Goal: Information Seeking & Learning: Learn about a topic

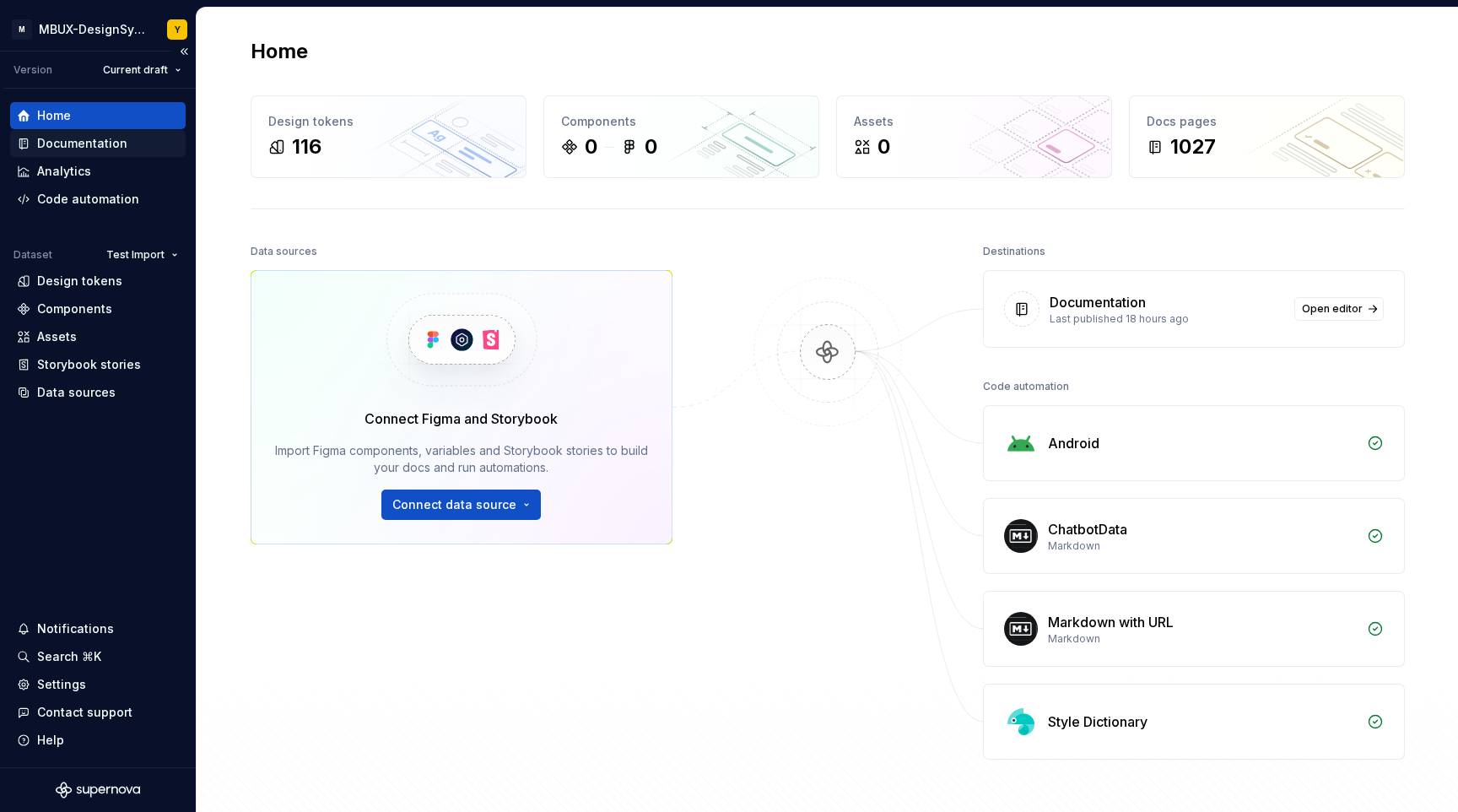
click at [135, 135] on div "Documentation" at bounding box center [98, 143] width 162 height 17
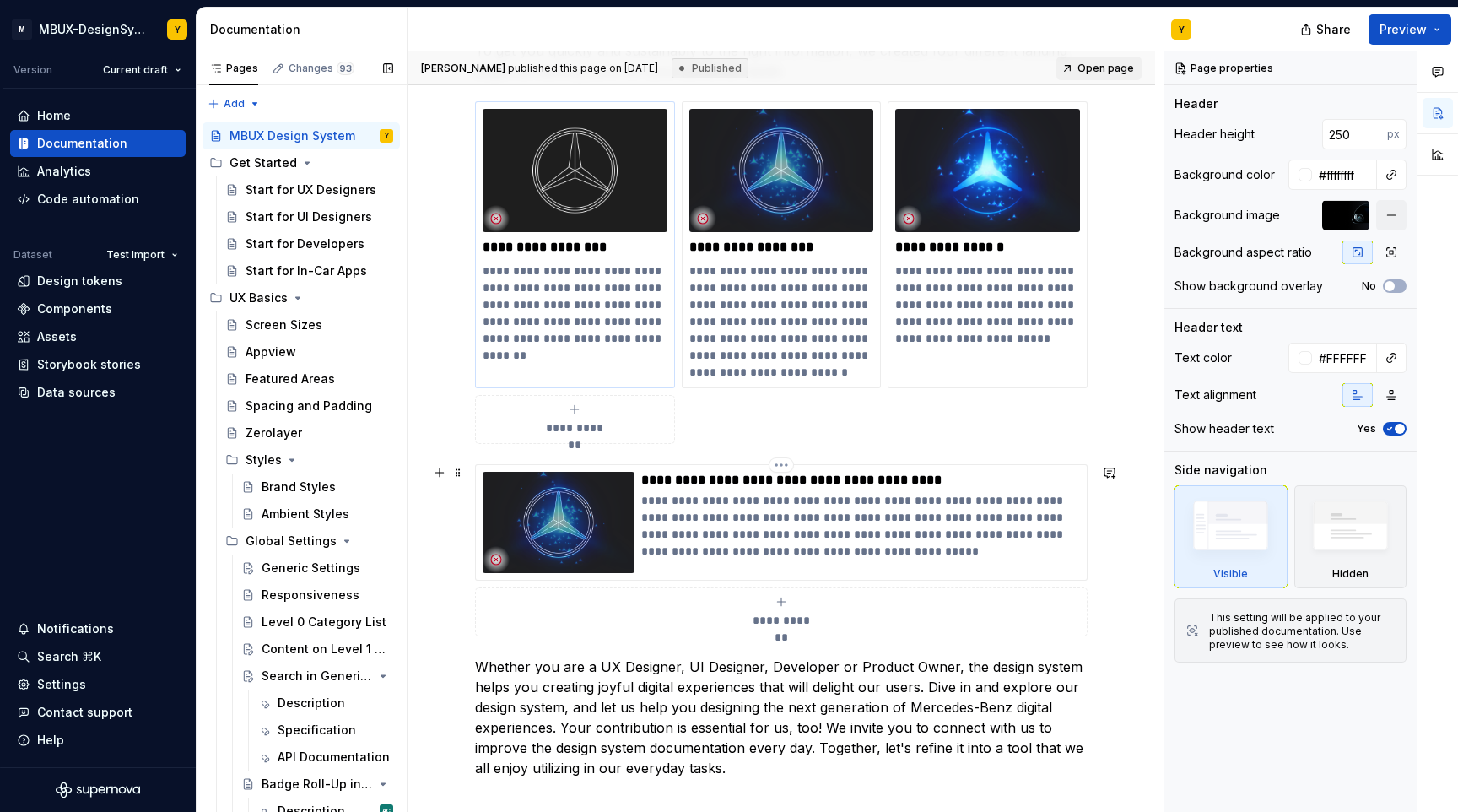
scroll to position [504, 0]
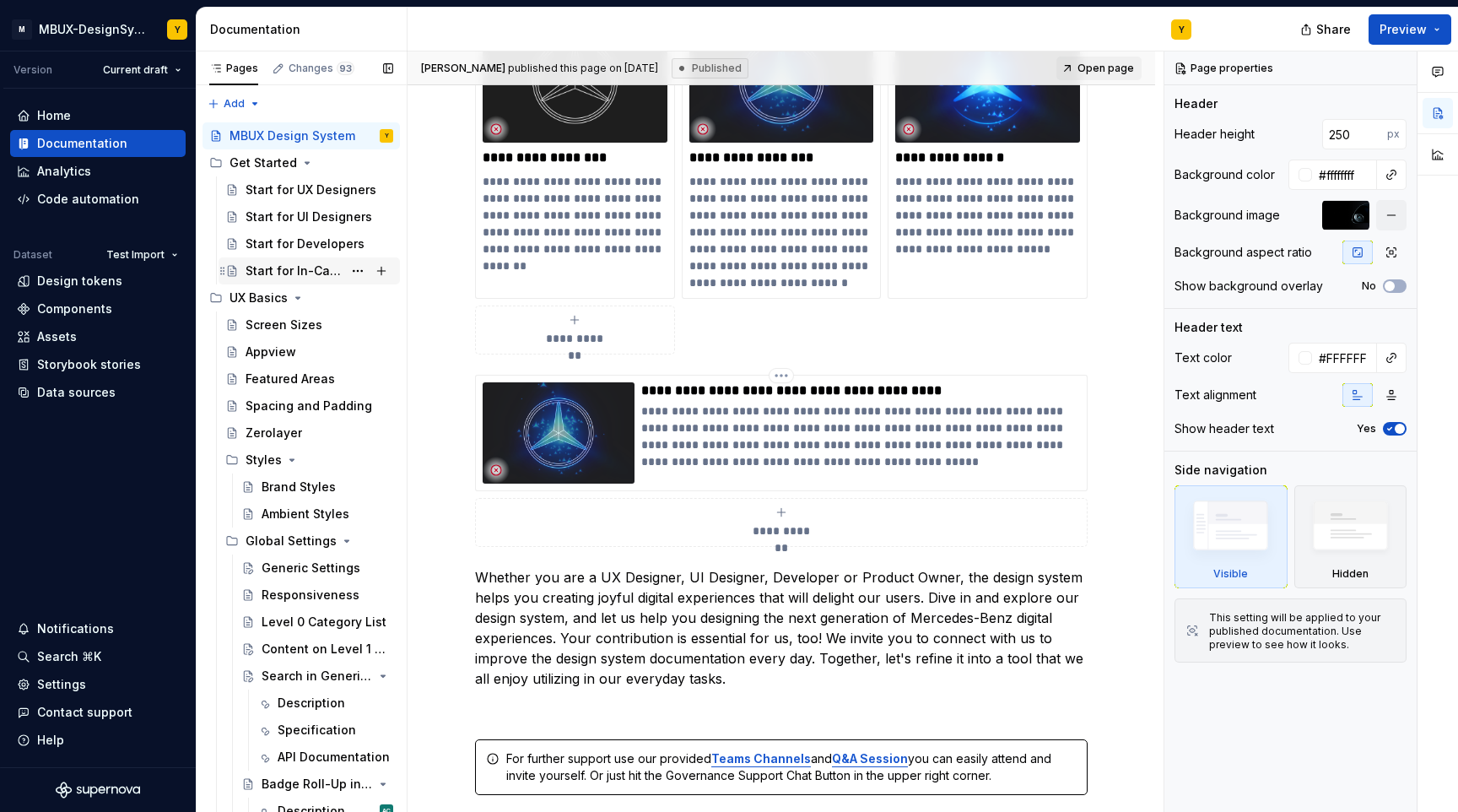
click at [255, 191] on div "Start for UX Designers" at bounding box center [311, 190] width 131 height 17
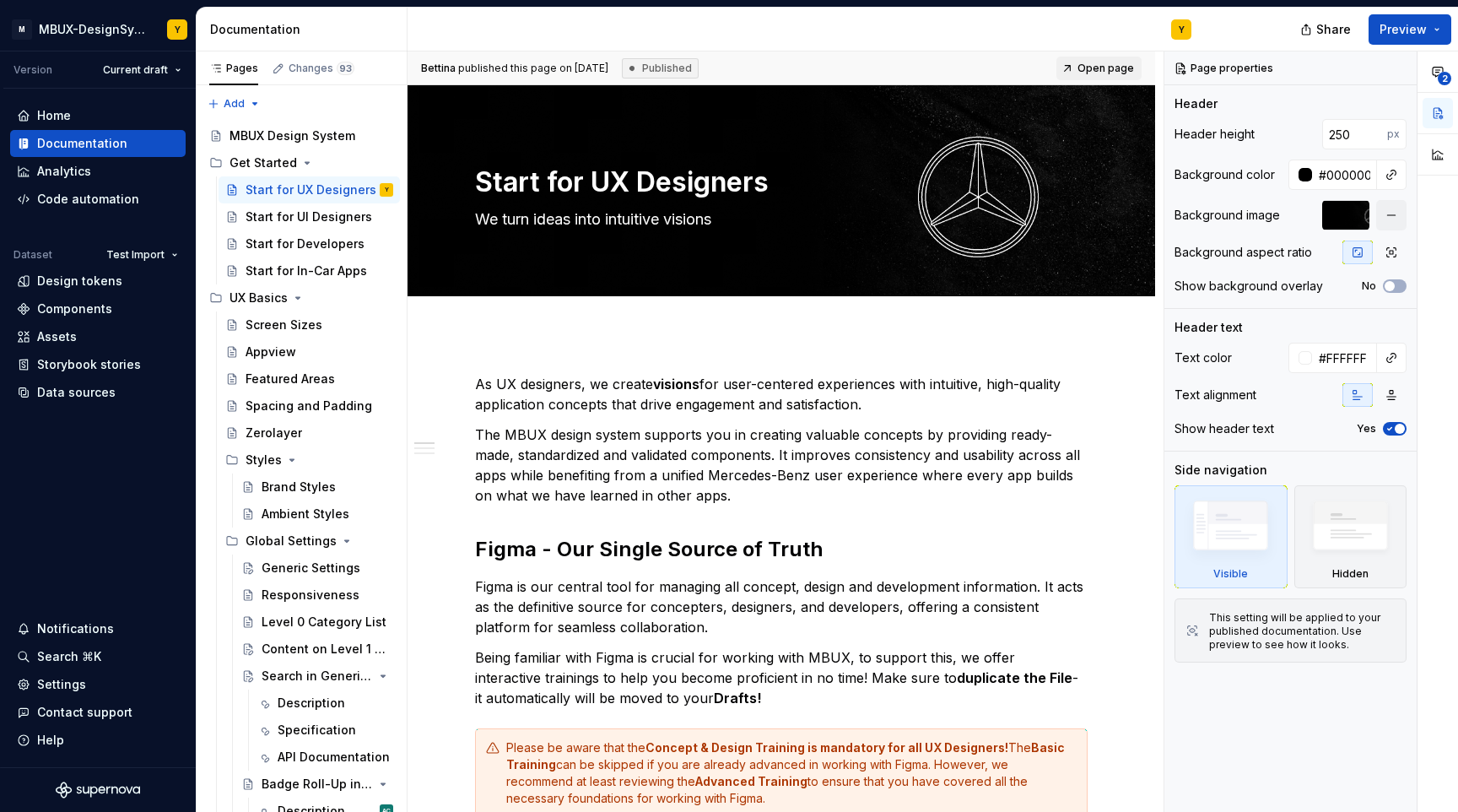
type textarea "*"
